Goal: Task Accomplishment & Management: Complete application form

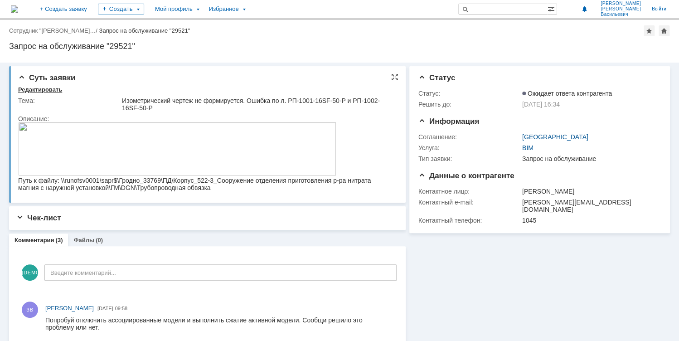
click at [53, 89] on div "Редактировать" at bounding box center [40, 89] width 44 height 7
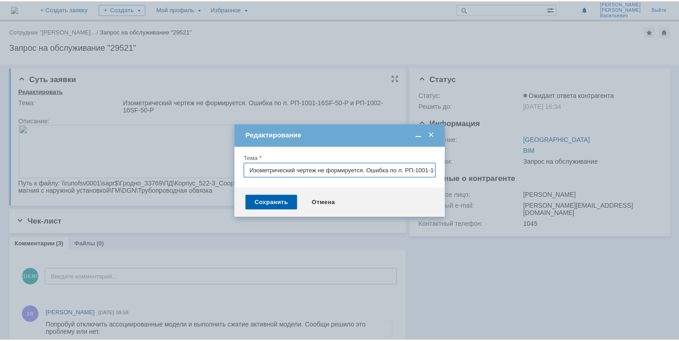
scroll to position [0, 81]
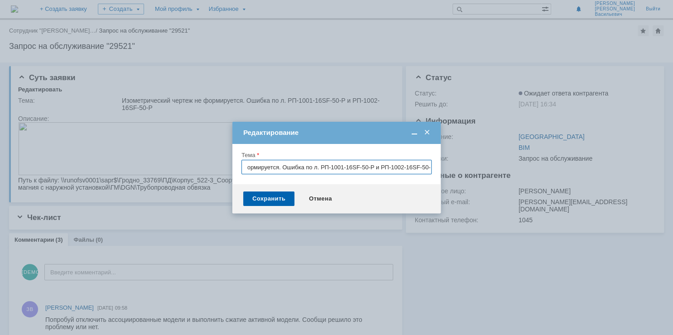
click at [427, 133] on span at bounding box center [427, 133] width 9 height 8
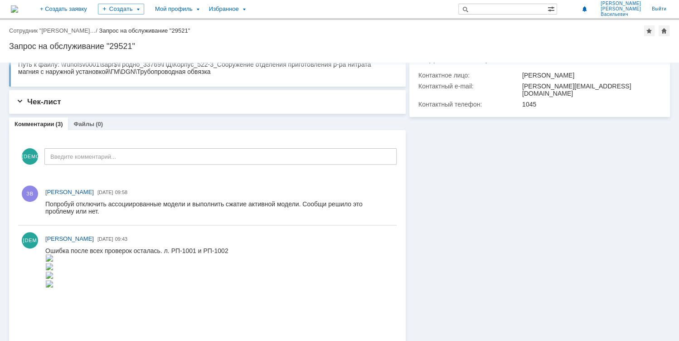
scroll to position [0, 0]
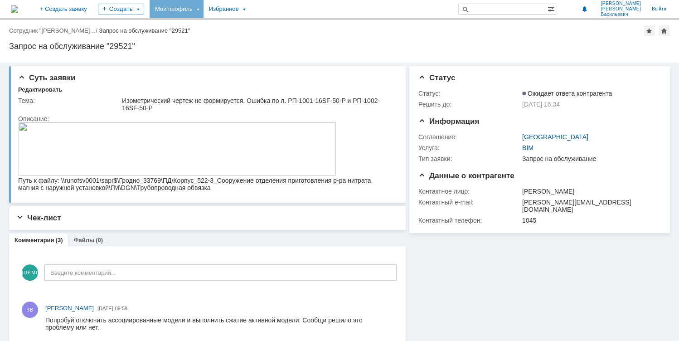
click at [203, 8] on div "Мой профиль" at bounding box center [177, 9] width 54 height 18
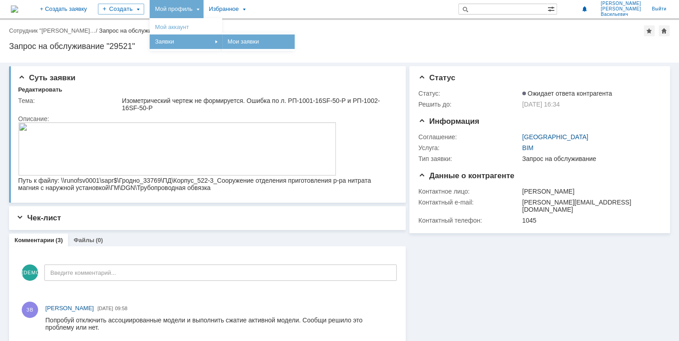
click at [290, 39] on link "Мои заявки" at bounding box center [258, 41] width 69 height 11
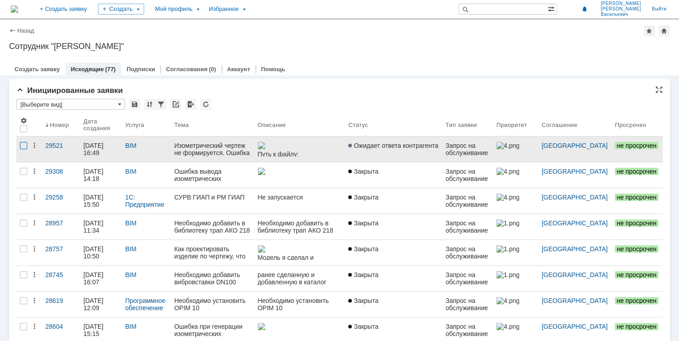
click at [24, 143] on div at bounding box center [23, 145] width 7 height 7
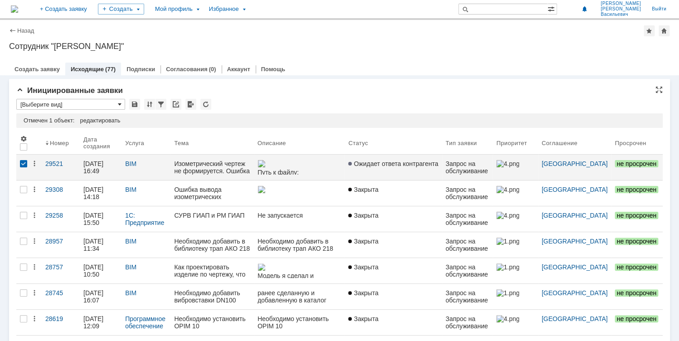
click at [120, 104] on span at bounding box center [120, 104] width 4 height 7
click at [265, 100] on div "*" at bounding box center [339, 105] width 646 height 12
type input "[Выберите вид]"
click at [35, 69] on link "Создать заявку" at bounding box center [36, 69] width 45 height 7
